Goal: Task Accomplishment & Management: Manage account settings

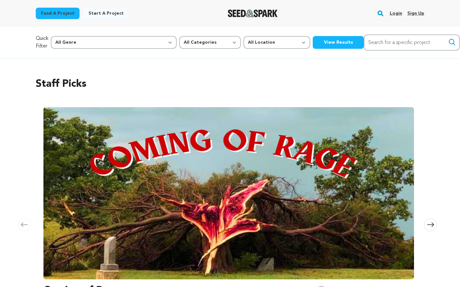
click at [396, 9] on link "Login" at bounding box center [396, 13] width 12 height 10
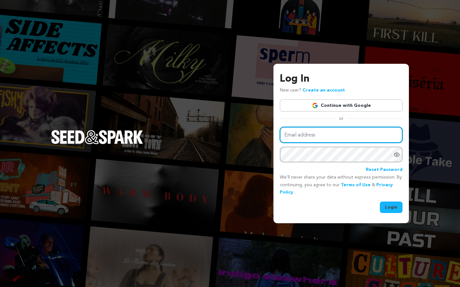
type input "[PERSON_NAME][EMAIL_ADDRESS][DOMAIN_NAME]"
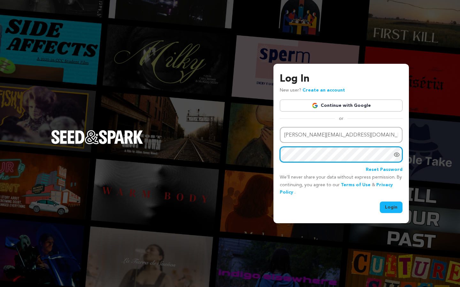
click at [391, 207] on button "Login" at bounding box center [391, 207] width 23 height 11
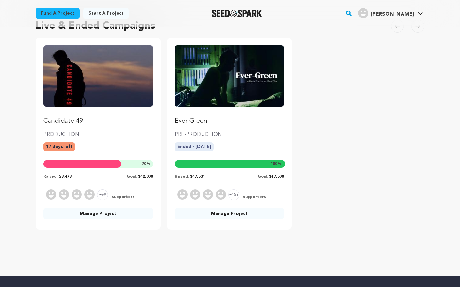
scroll to position [58, 0]
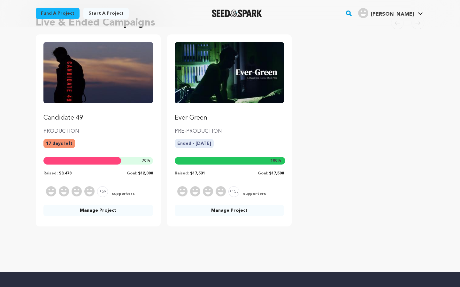
click at [118, 145] on div "17 days left" at bounding box center [98, 146] width 110 height 14
click at [112, 212] on link "Manage Project" at bounding box center [98, 210] width 110 height 11
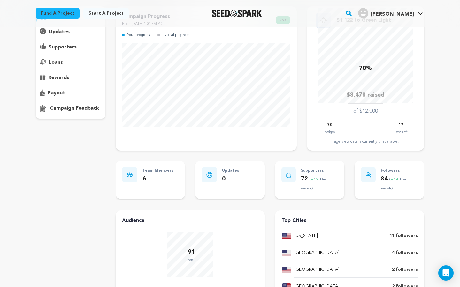
scroll to position [61, 0]
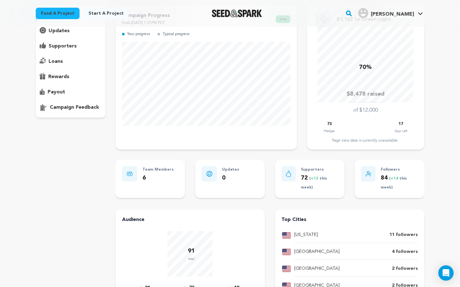
click at [67, 47] on p "supporters" at bounding box center [63, 46] width 28 height 8
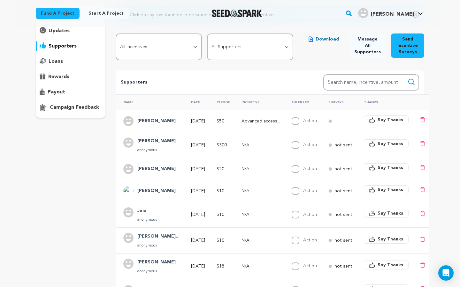
click at [170, 122] on td "[PERSON_NAME]" at bounding box center [150, 121] width 68 height 22
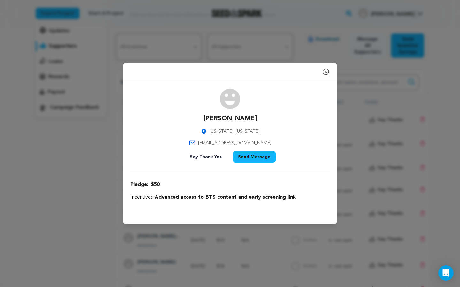
click at [325, 72] on icon "button" at bounding box center [326, 72] width 6 height 6
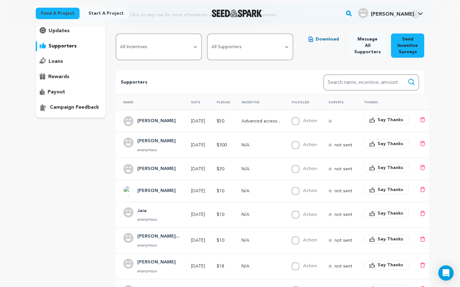
click at [169, 188] on div "[PERSON_NAME]" at bounding box center [156, 191] width 46 height 10
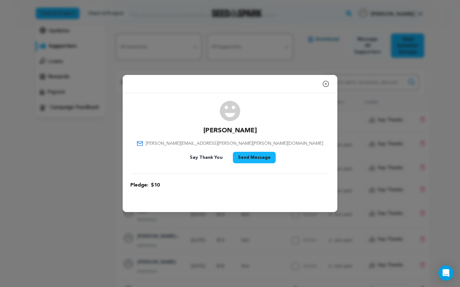
click at [326, 86] on icon "button" at bounding box center [326, 84] width 8 height 8
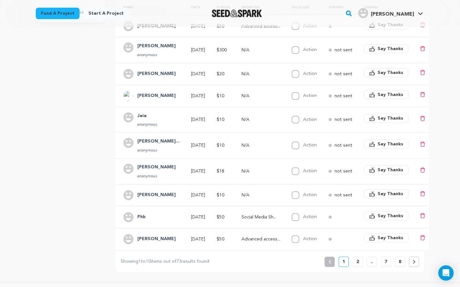
scroll to position [157, 0]
click at [173, 145] on div "Christopher Zap... anonymous" at bounding box center [158, 144] width 50 height 15
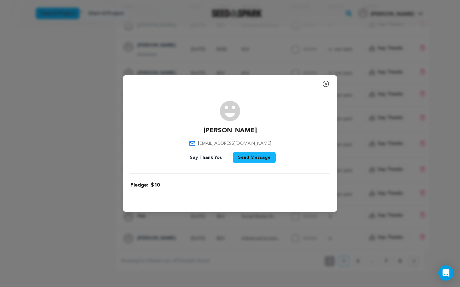
click at [327, 82] on icon "button" at bounding box center [326, 84] width 8 height 8
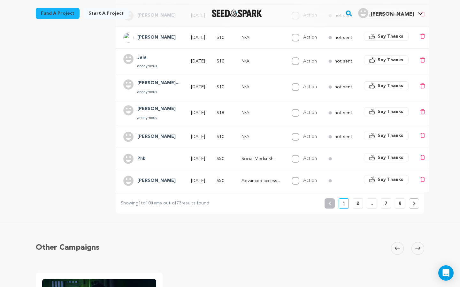
scroll to position [216, 0]
click at [204, 134] on p "[DATE]" at bounding box center [198, 136] width 14 height 6
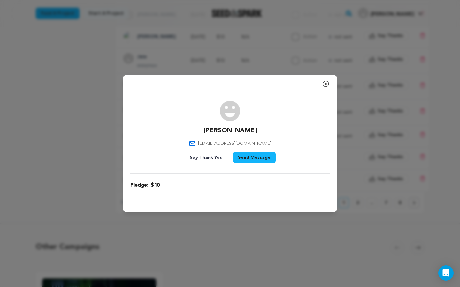
click at [326, 84] on icon "button" at bounding box center [326, 84] width 6 height 6
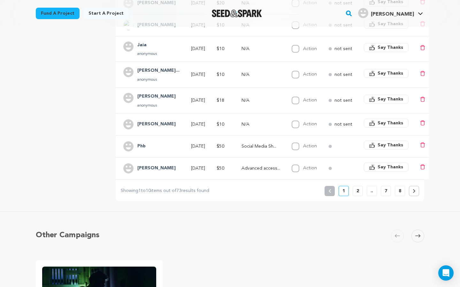
scroll to position [231, 0]
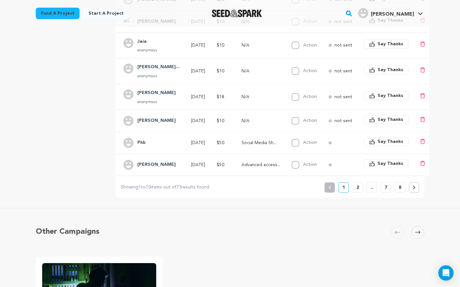
click at [357, 185] on p "2" at bounding box center [357, 188] width 3 height 6
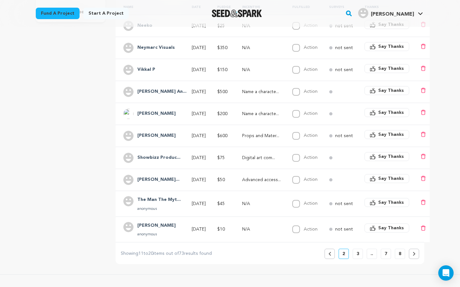
scroll to position [156, 0]
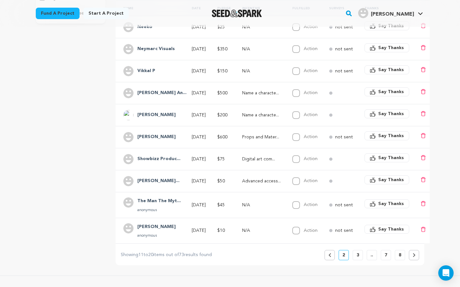
click at [250, 139] on p "Props and Mater..." at bounding box center [261, 137] width 39 height 6
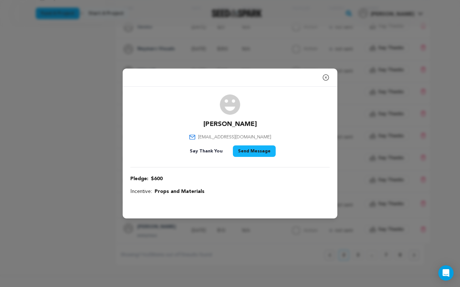
click at [329, 80] on icon "button" at bounding box center [326, 78] width 8 height 8
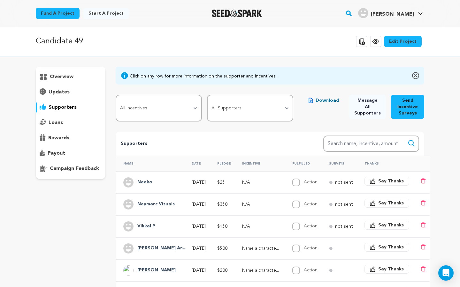
scroll to position [0, 0]
click at [406, 36] on link "Edit Project" at bounding box center [403, 41] width 38 height 11
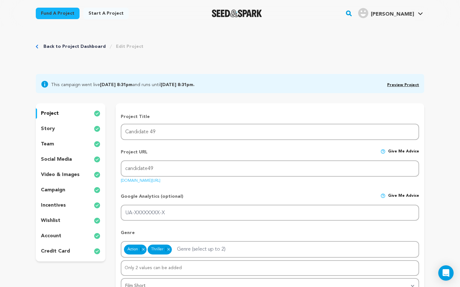
click at [53, 133] on p "story" at bounding box center [48, 129] width 14 height 8
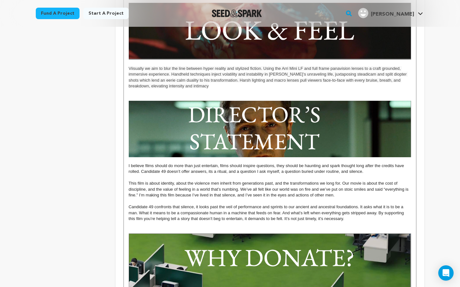
scroll to position [594, 0]
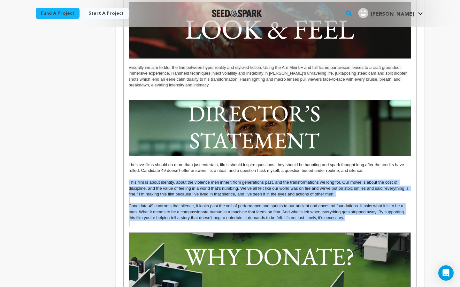
drag, startPoint x: 129, startPoint y: 163, endPoint x: 370, endPoint y: 202, distance: 244.0
click at [370, 202] on div "QUIET DESPERATION [PERSON_NAME] is a man unraveling in silence. Trapped in a mo…" at bounding box center [270, 97] width 292 height 1040
copy div "This film is about identity, about the violence men inherit from generations pa…"
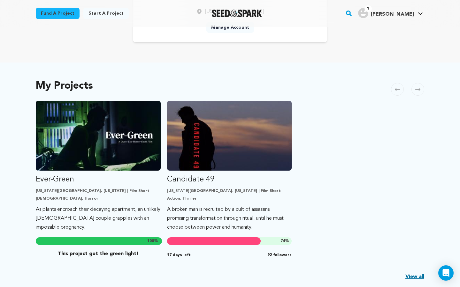
scroll to position [119, 0]
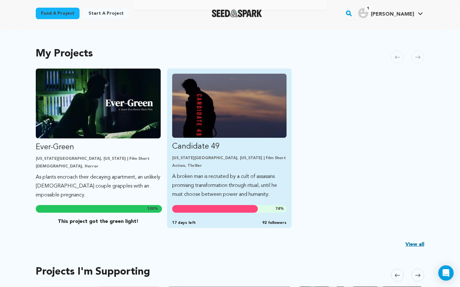
click at [206, 120] on img "Fund Candidate 49" at bounding box center [229, 106] width 115 height 64
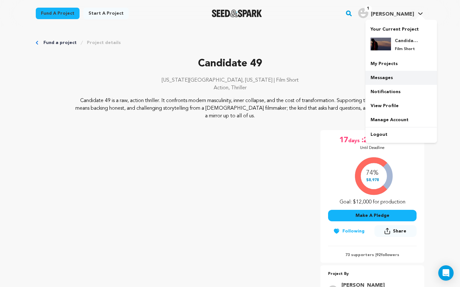
click at [384, 79] on link "Messages" at bounding box center [401, 78] width 72 height 14
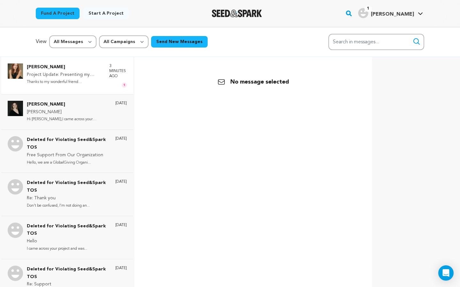
click at [63, 71] on p "Project Update: Presenting my studio logo & project updates!" at bounding box center [65, 75] width 76 height 8
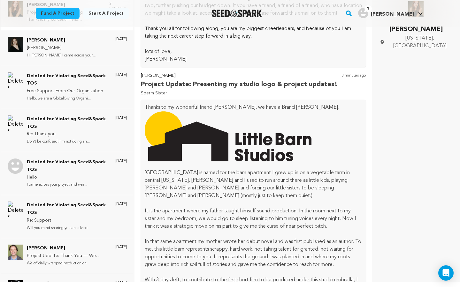
scroll to position [491, 0]
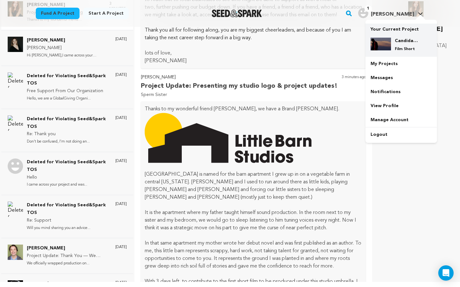
click at [403, 45] on div "Candidate 49 Film Short" at bounding box center [406, 45] width 31 height 14
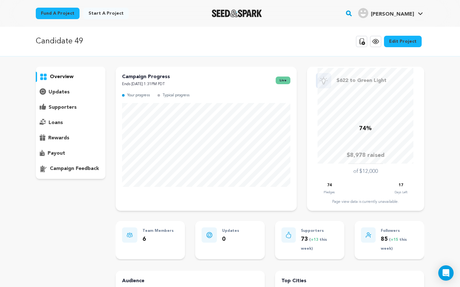
click at [64, 112] on div "supporters" at bounding box center [71, 108] width 70 height 10
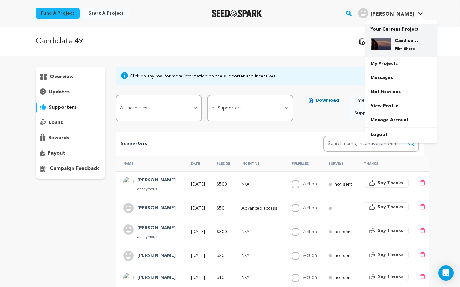
click at [402, 40] on h4 "Candidate 49" at bounding box center [406, 41] width 23 height 6
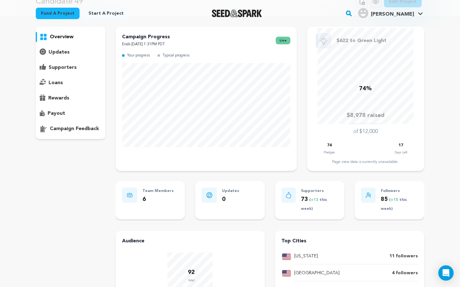
scroll to position [32, 0]
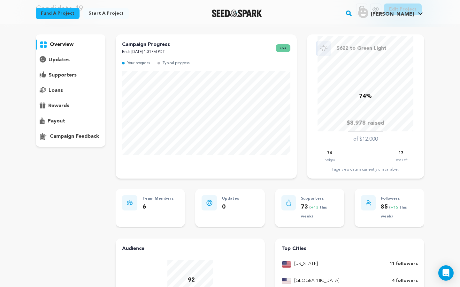
click at [141, 63] on p "Your progress" at bounding box center [138, 63] width 23 height 7
click at [173, 64] on p "Typical progress" at bounding box center [176, 63] width 27 height 7
